Goal: Task Accomplishment & Management: Use online tool/utility

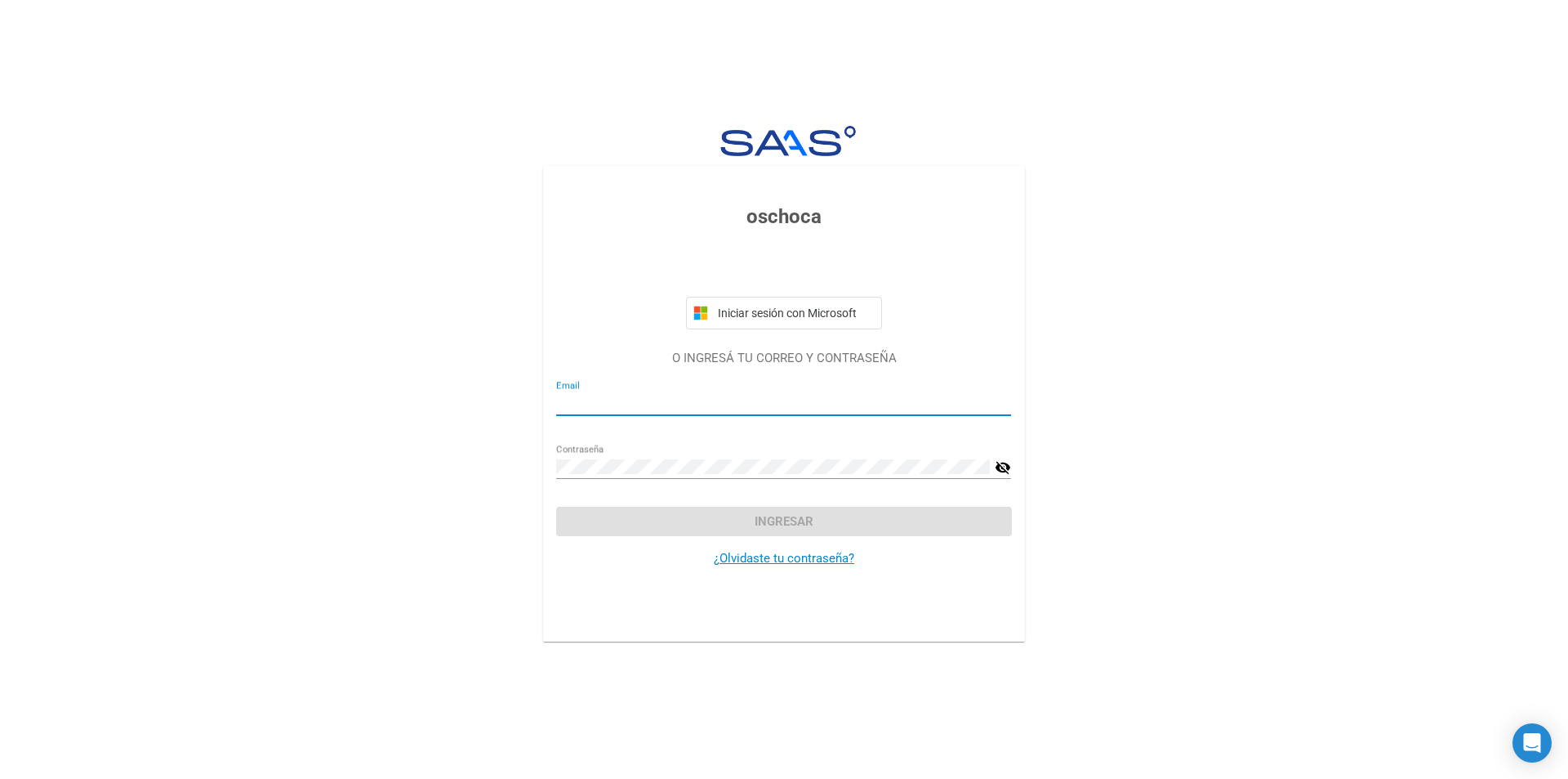
type input "[EMAIL_ADDRESS][DOMAIN_NAME]"
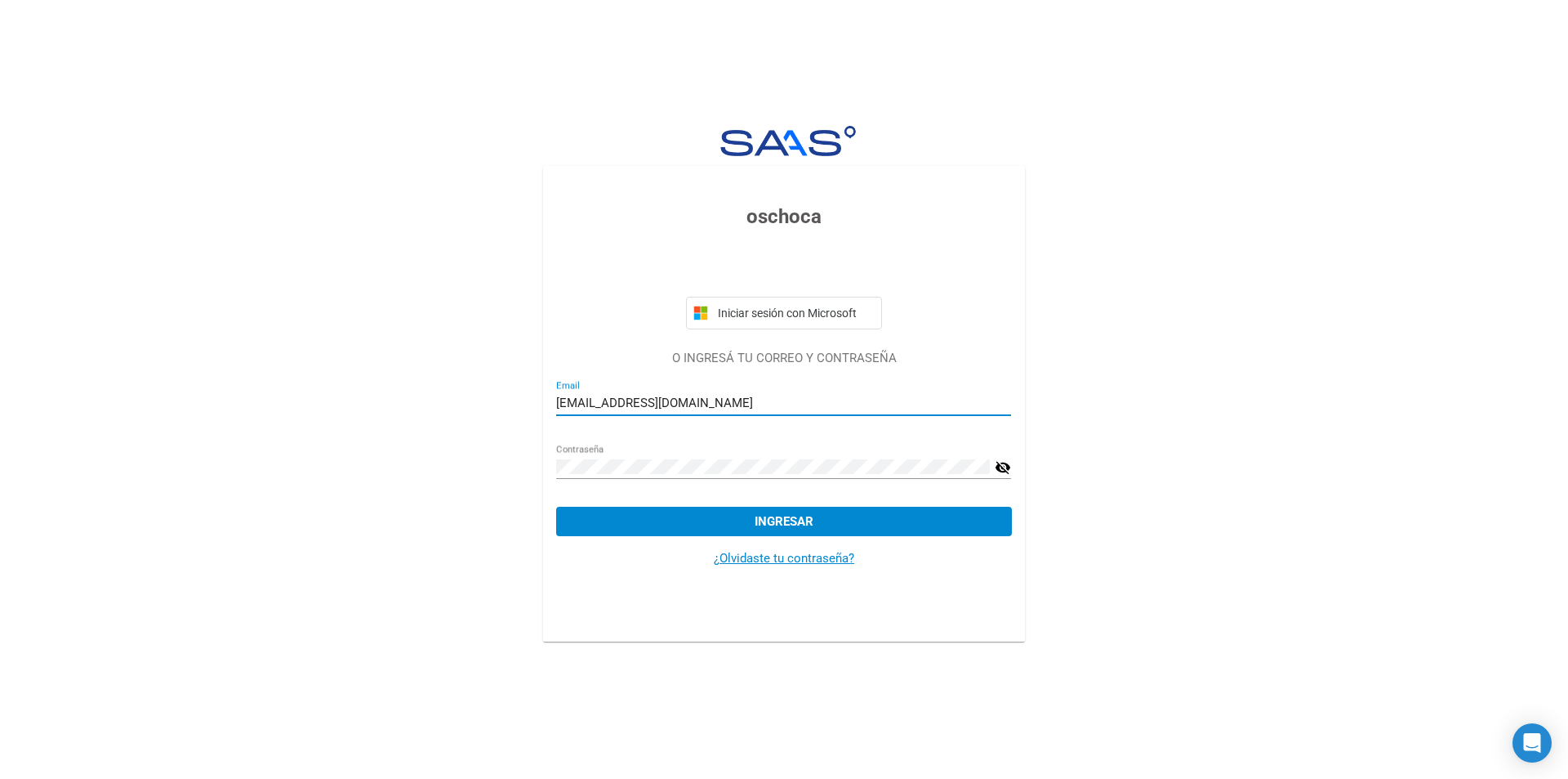
drag, startPoint x: 742, startPoint y: 523, endPoint x: 700, endPoint y: 539, distance: 44.9
click at [742, 523] on button "Ingresar" at bounding box center [784, 521] width 455 height 30
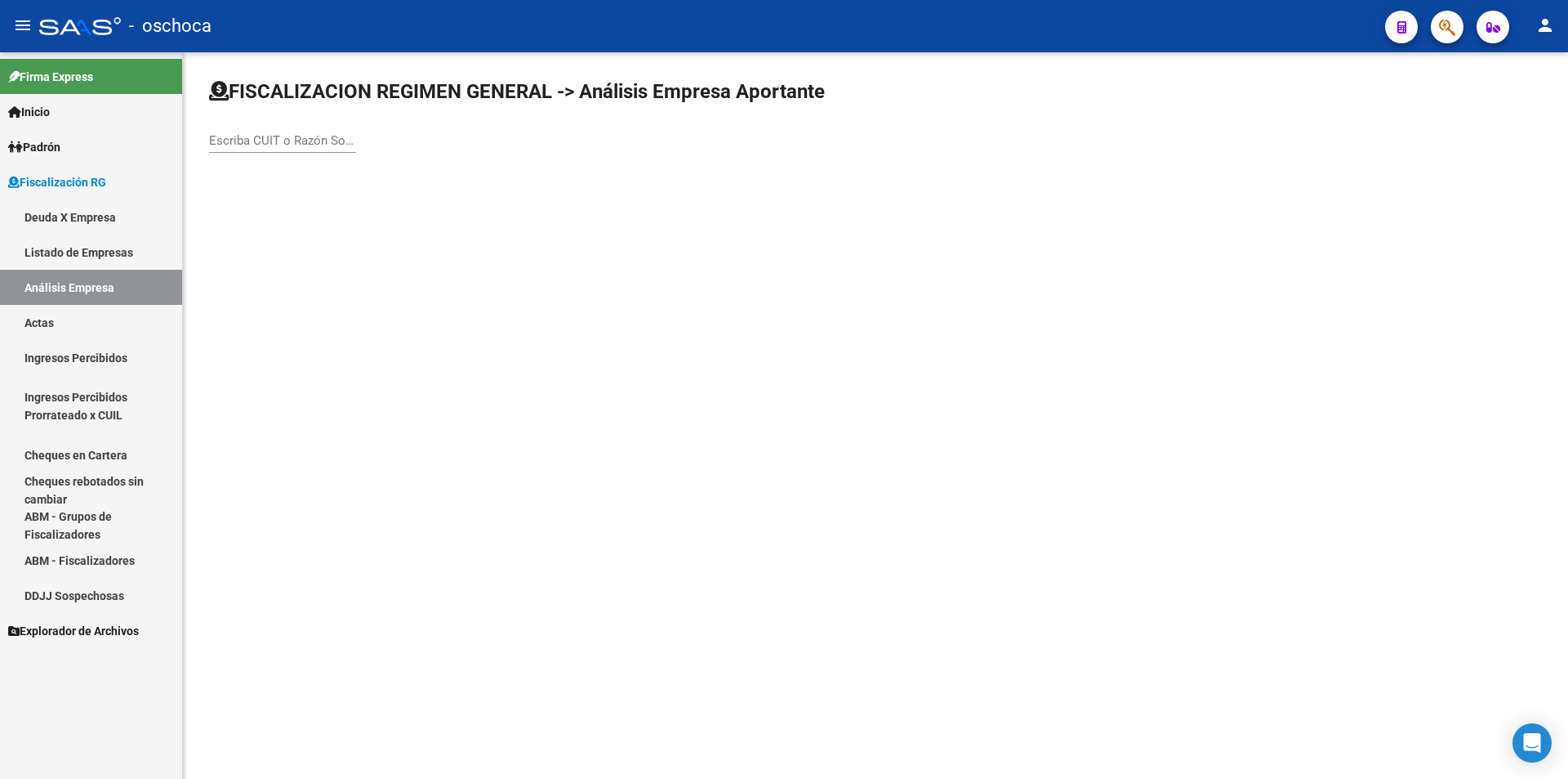
click at [102, 184] on span "Fiscalización RG" at bounding box center [57, 182] width 98 height 18
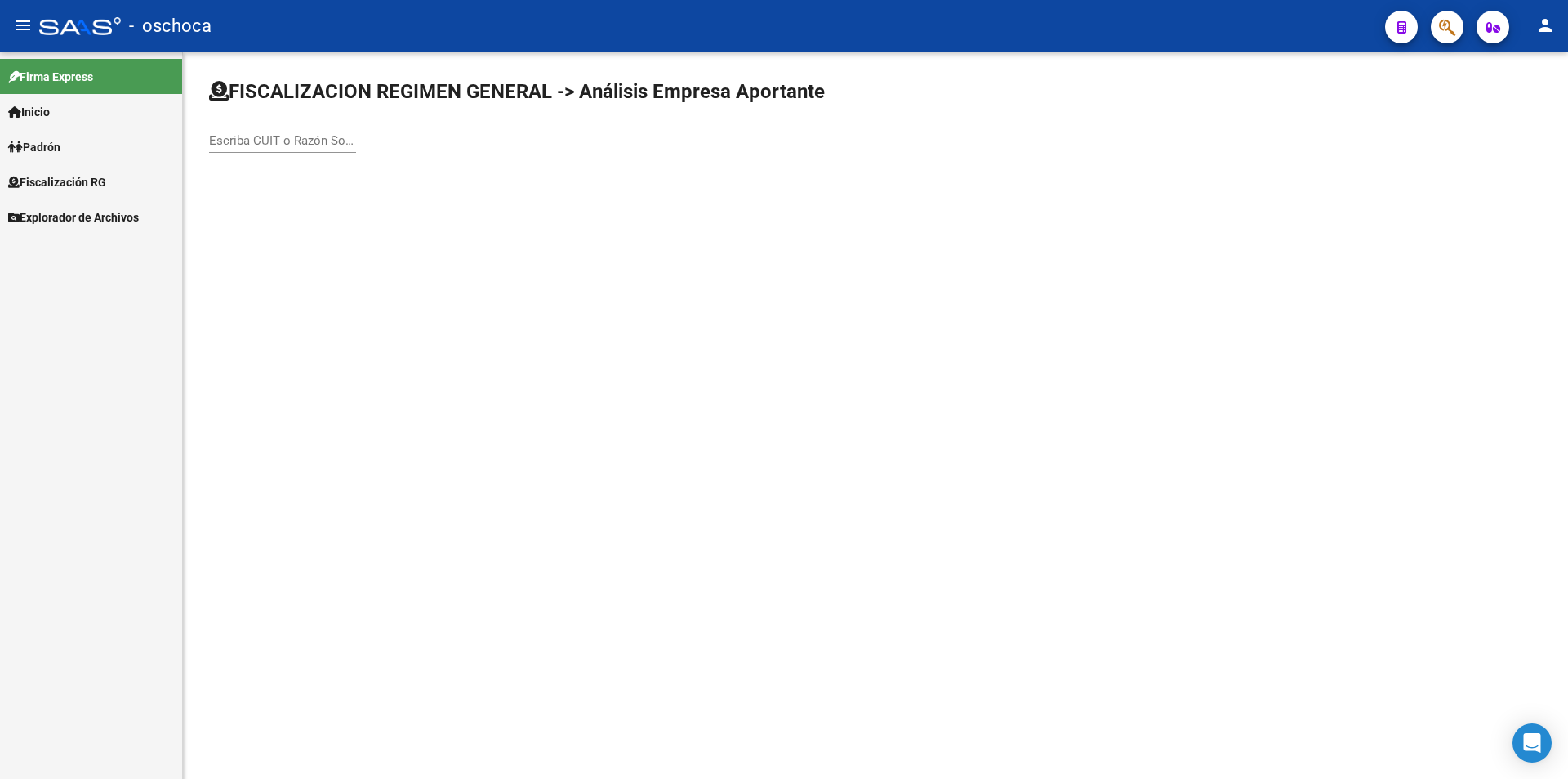
click at [232, 136] on input "Escriba CUIT o Razón Social para buscar" at bounding box center [282, 141] width 147 height 15
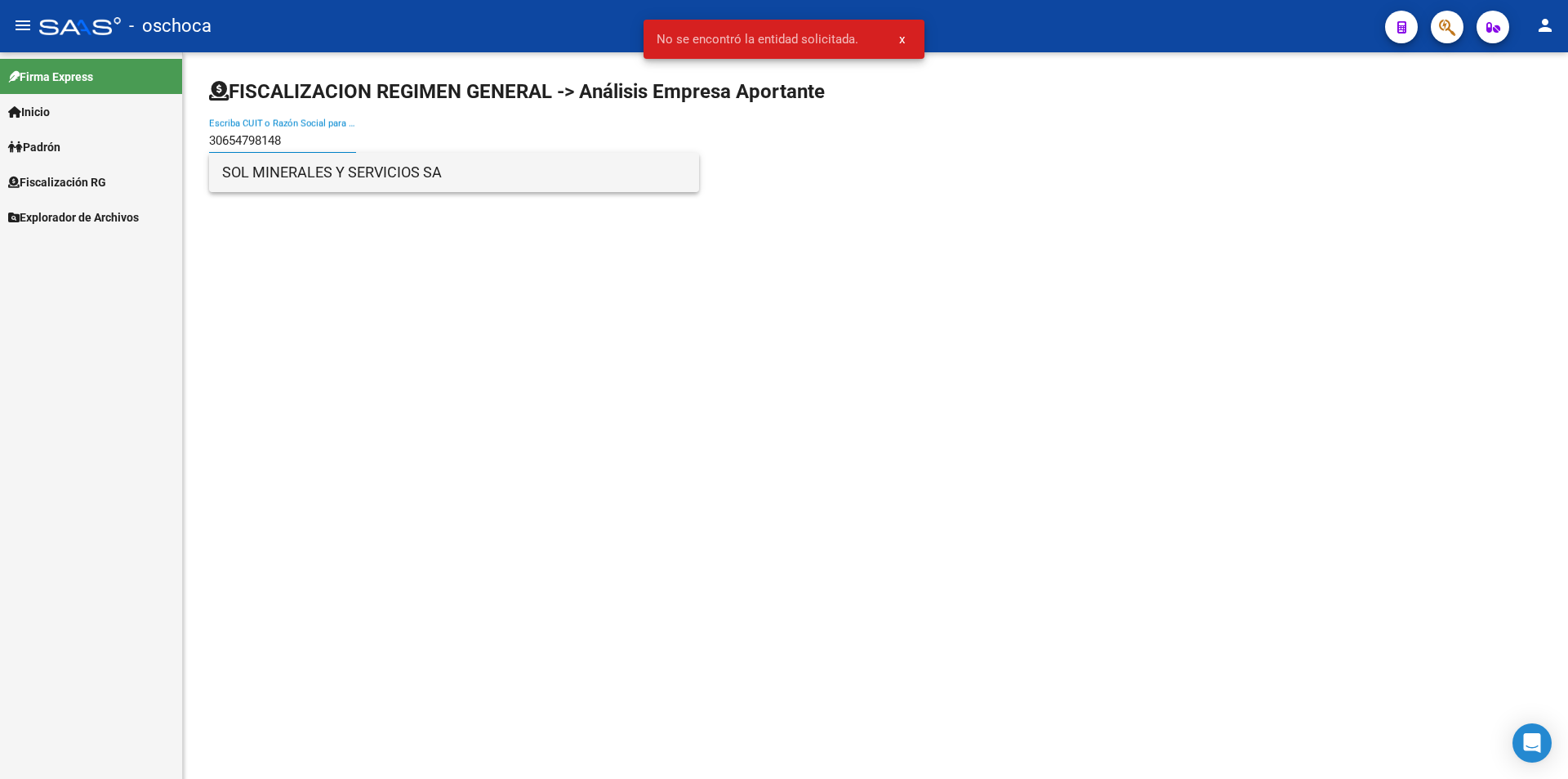
type input "30654798148"
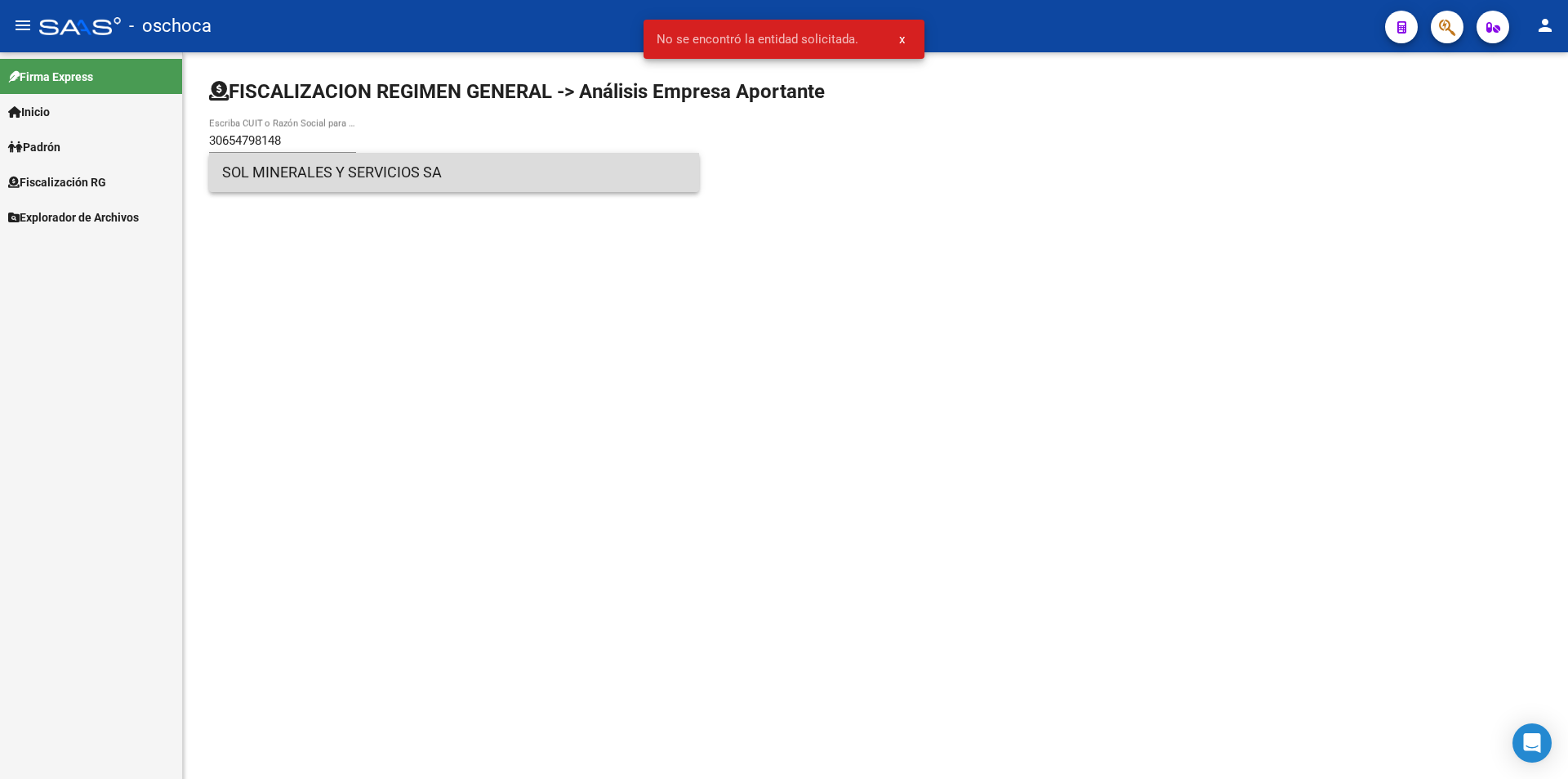
click at [405, 183] on span "SOL MINERALES Y SERVICIOS SA" at bounding box center [454, 173] width 464 height 40
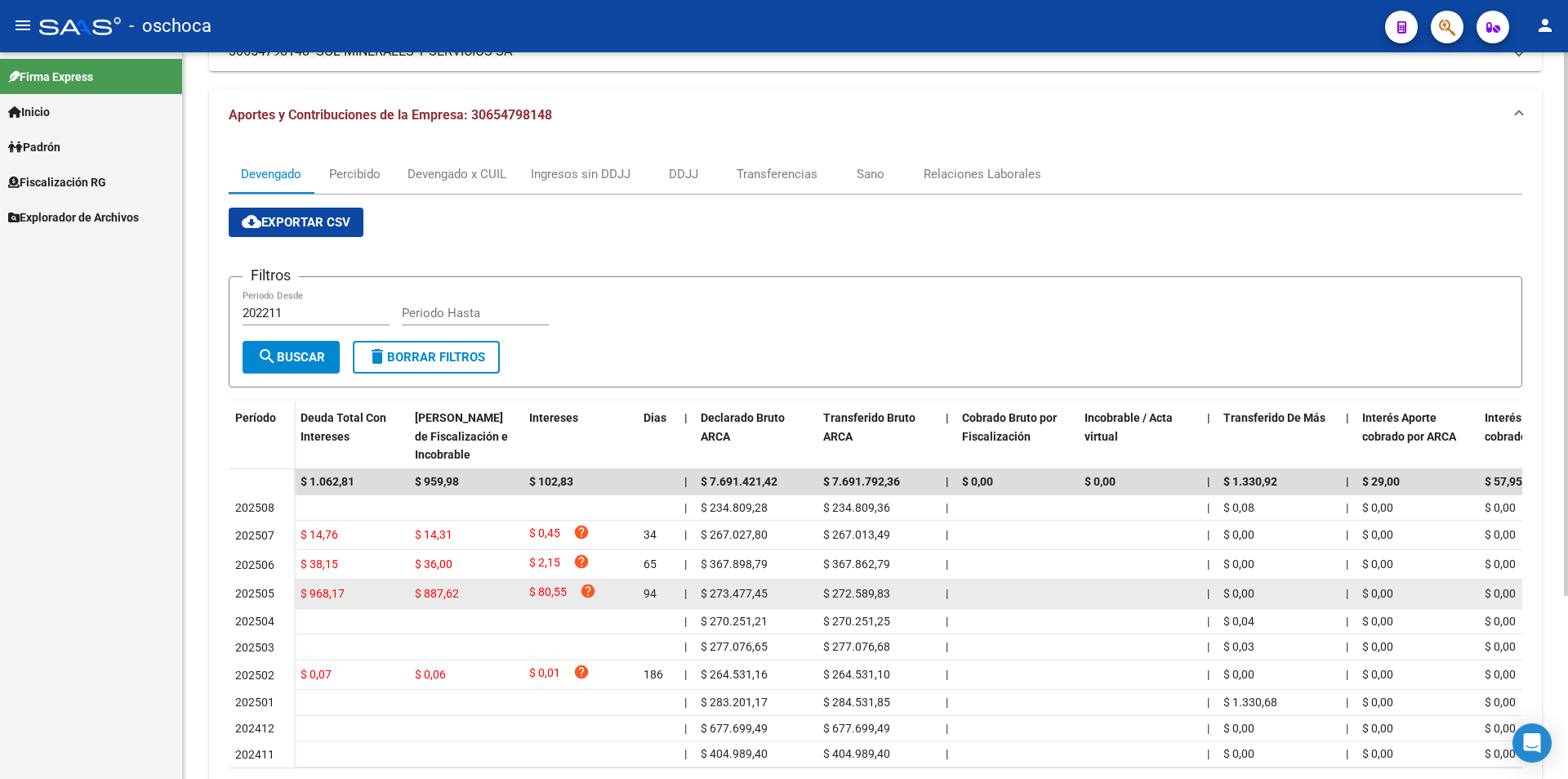
scroll to position [163, 0]
